Goal: Task Accomplishment & Management: Complete application form

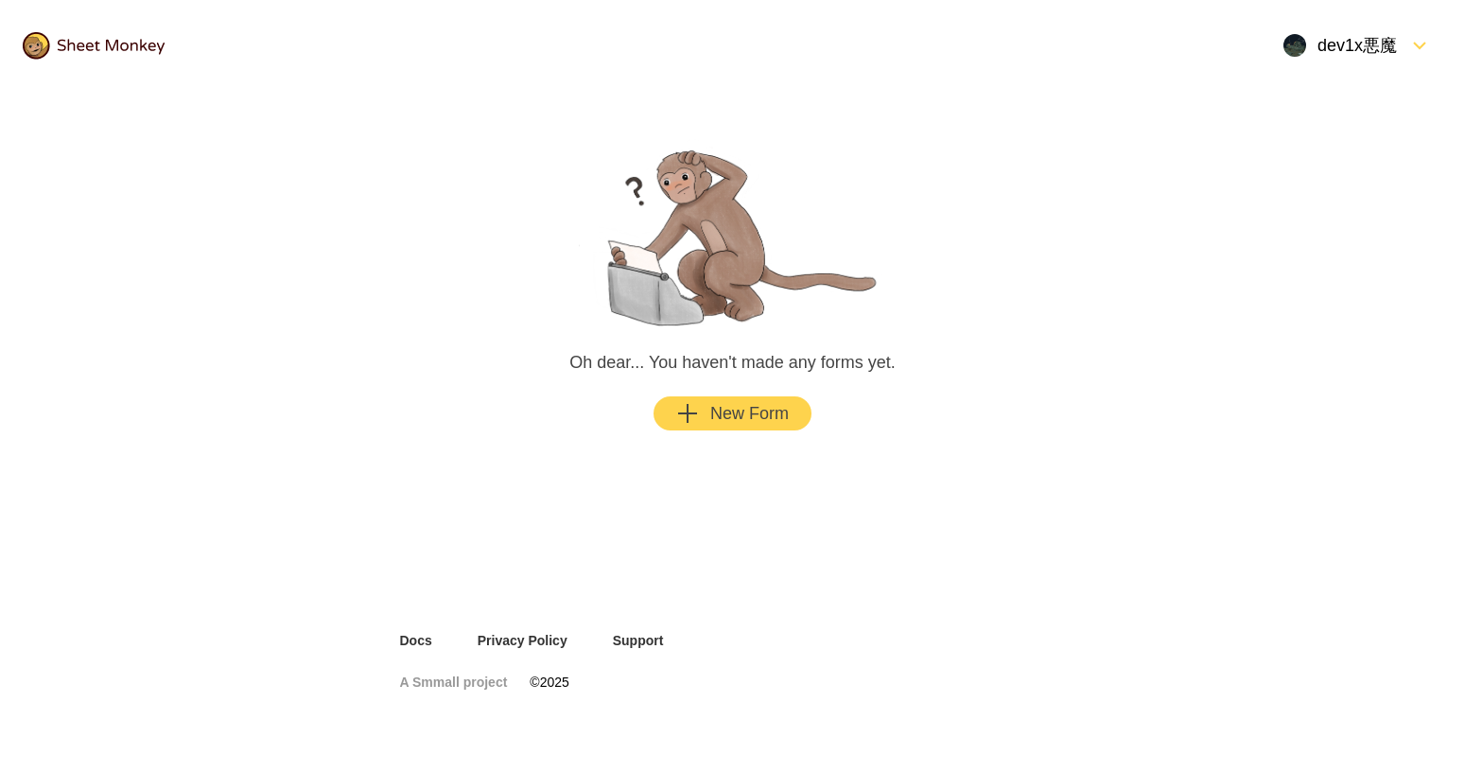
click at [769, 416] on div "New Form" at bounding box center [732, 413] width 113 height 23
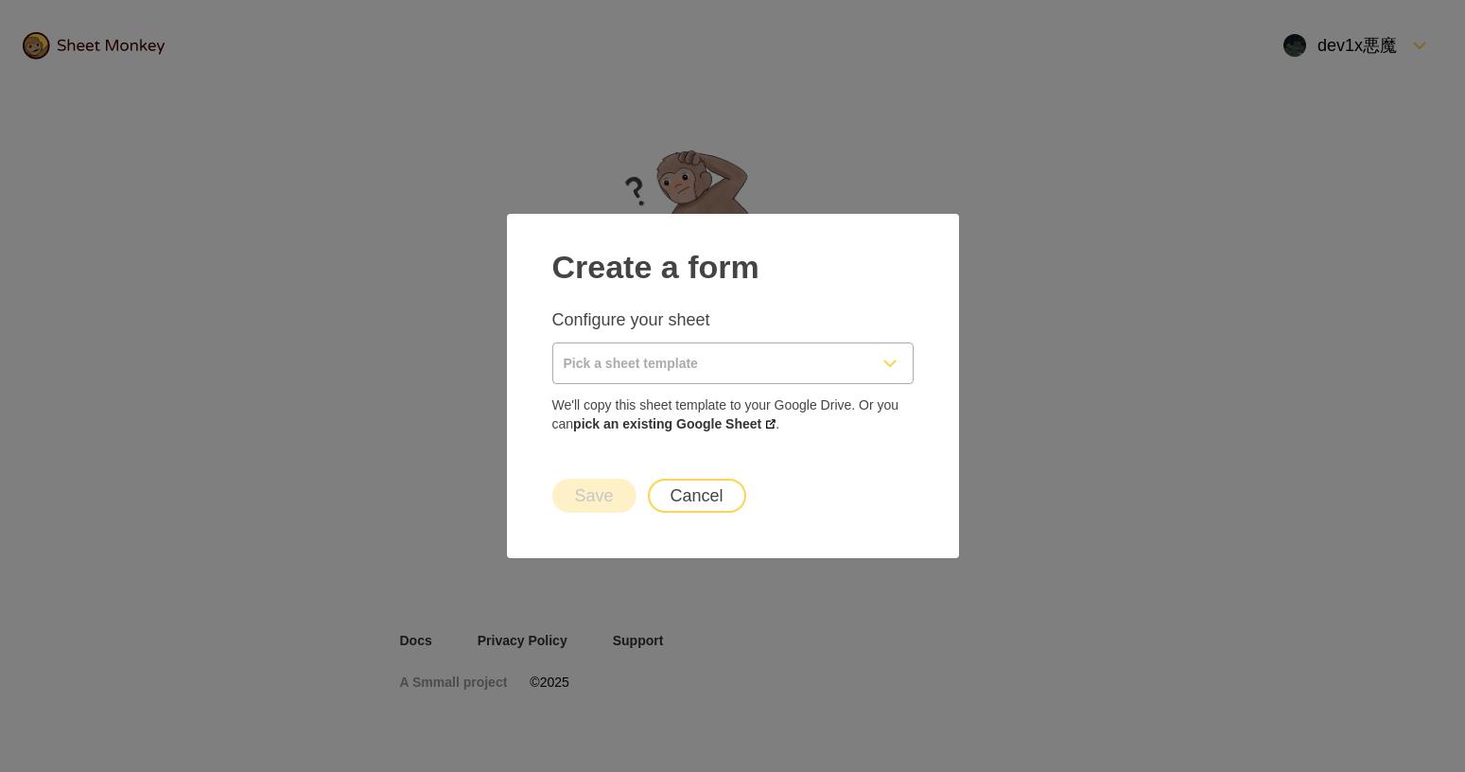
click at [640, 366] on input "Pick a sheet template" at bounding box center [710, 363] width 314 height 40
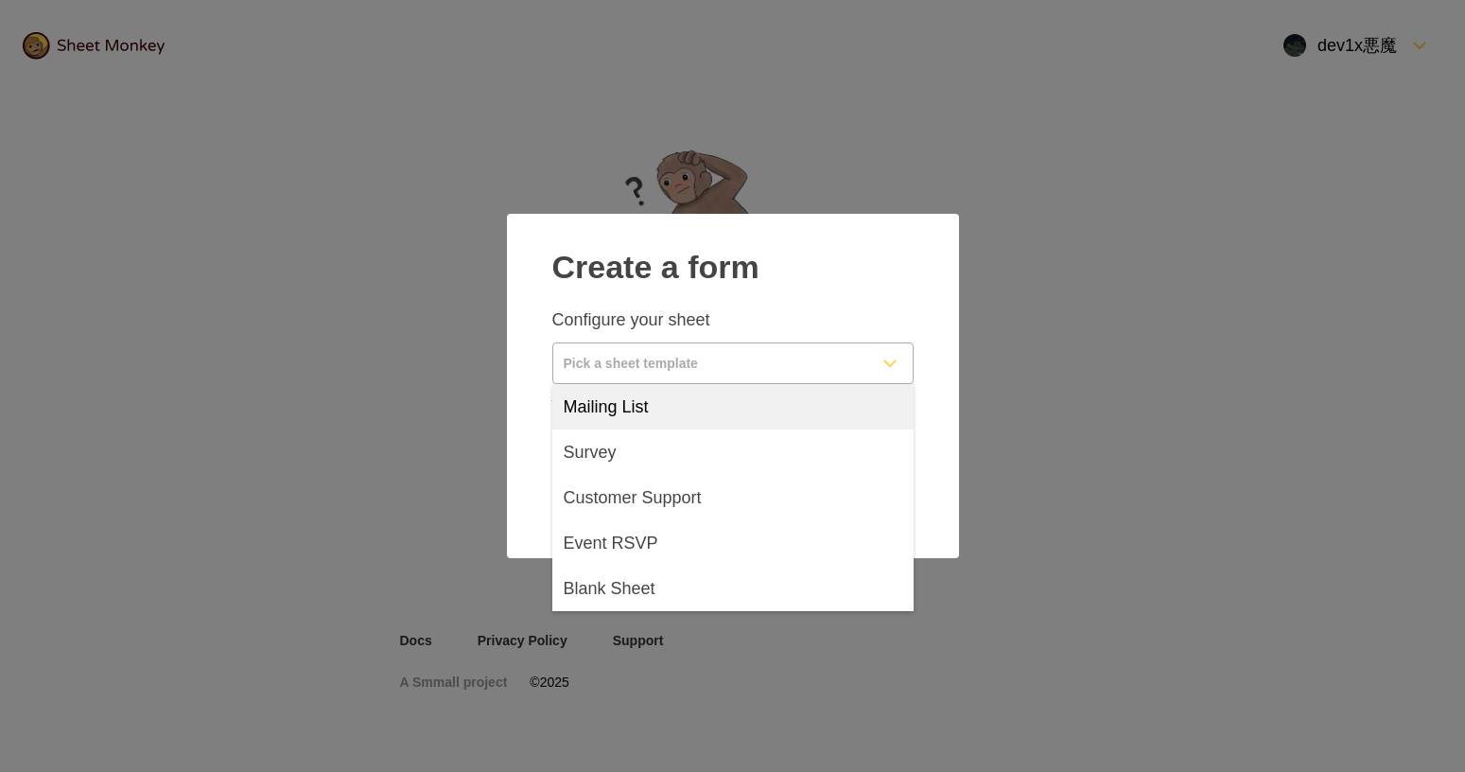
click at [660, 409] on div "Mailing List" at bounding box center [732, 406] width 361 height 45
type input "Mailing List"
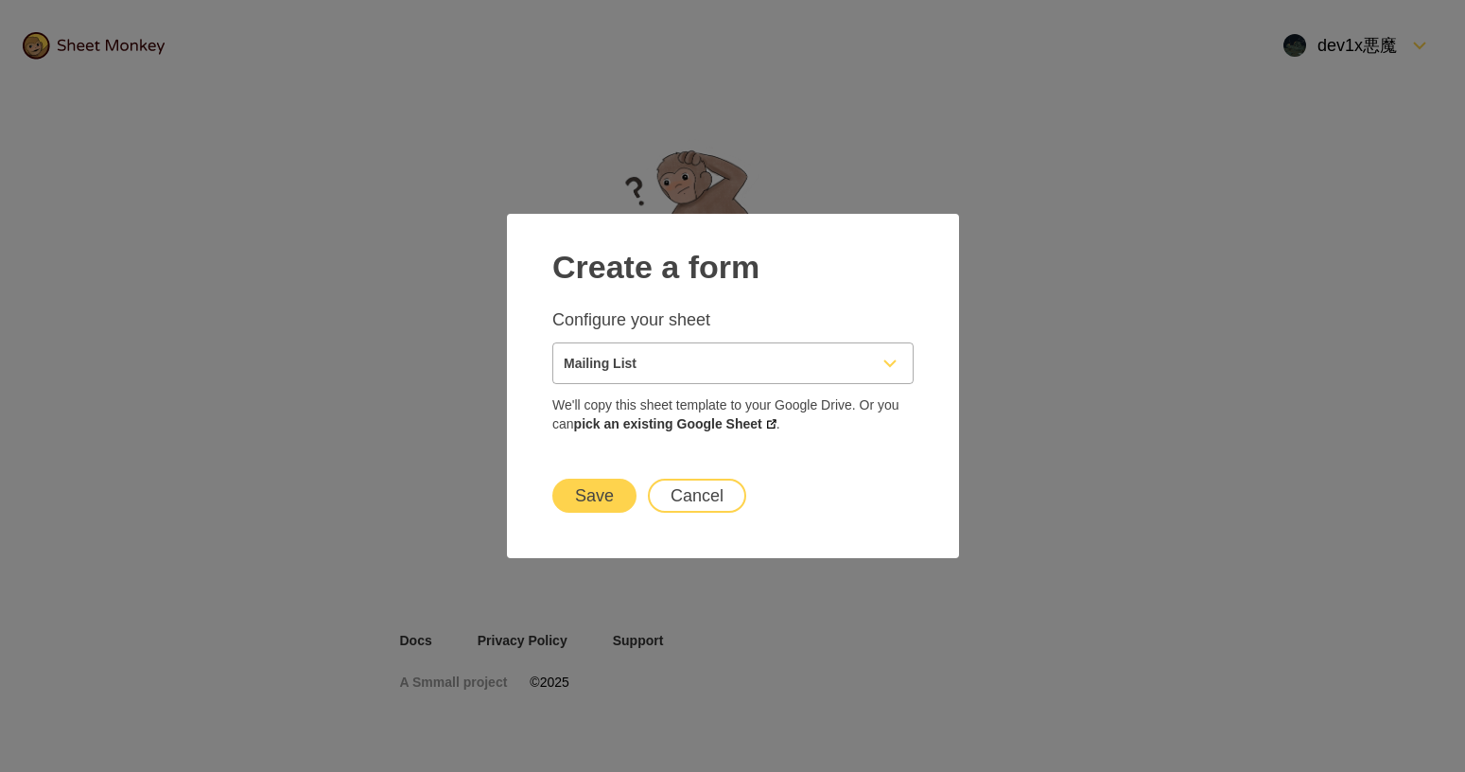
click at [615, 498] on button "Save" at bounding box center [594, 496] width 84 height 34
click at [673, 427] on link "pick an existing Google Sheet" at bounding box center [674, 423] width 202 height 15
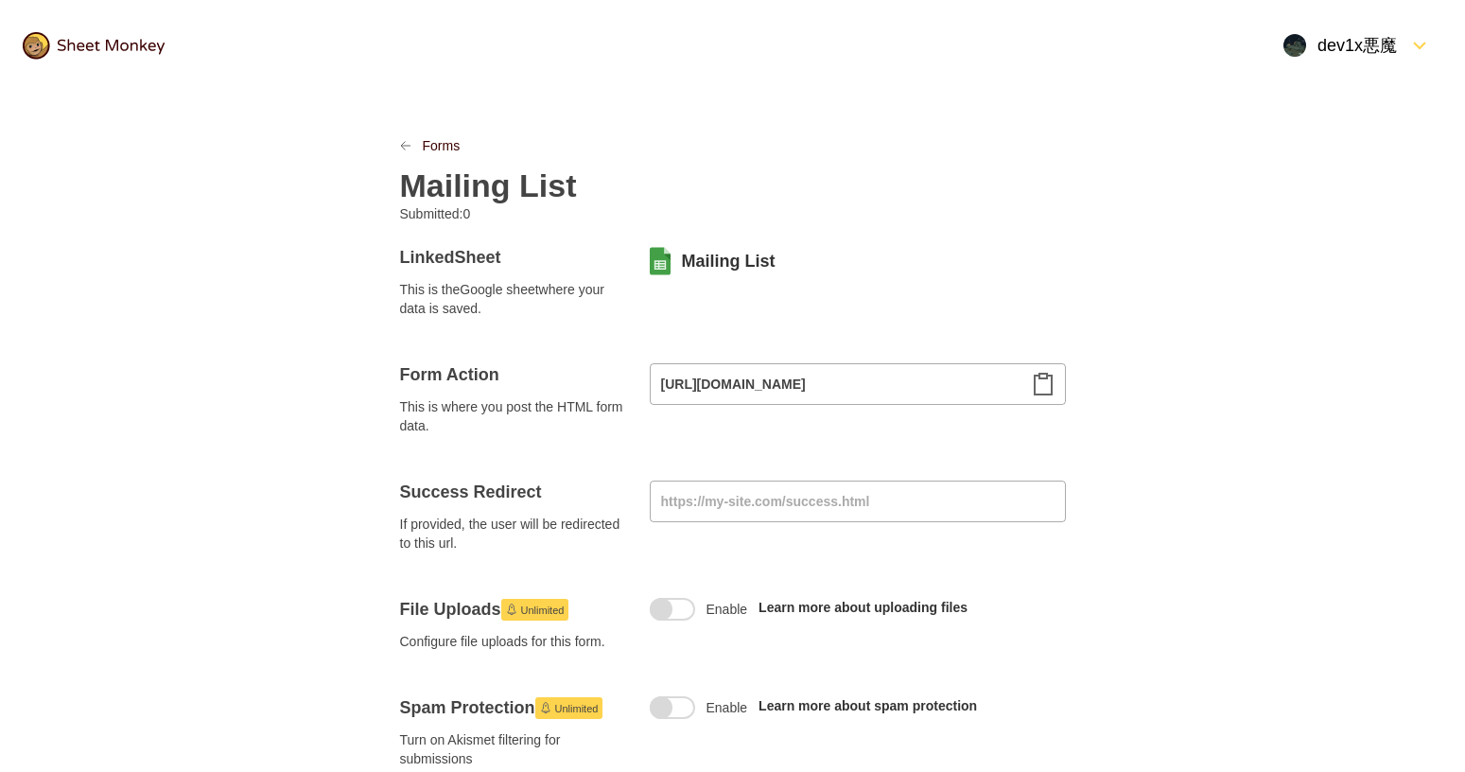
click at [418, 152] on div at bounding box center [416, 145] width 11 height 19
click at [423, 144] on link "Forms" at bounding box center [442, 145] width 38 height 19
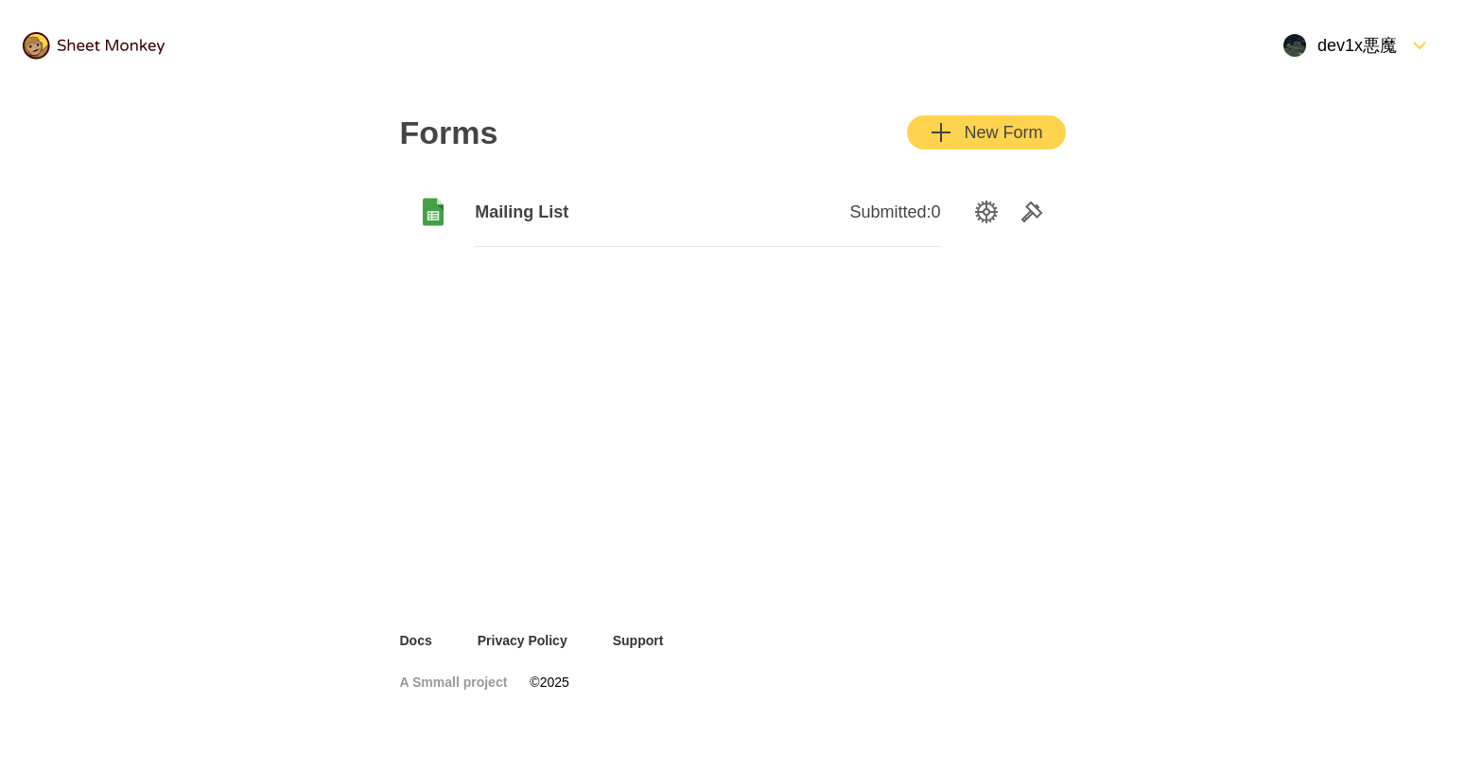
click at [989, 130] on div "New Form" at bounding box center [986, 132] width 113 height 23
click at [1023, 215] on icon "Tools" at bounding box center [1031, 212] width 23 height 23
click at [974, 209] on div at bounding box center [1015, 212] width 102 height 23
click at [985, 213] on icon "SettingsOption" at bounding box center [986, 212] width 23 height 23
